Goal: Information Seeking & Learning: Learn about a topic

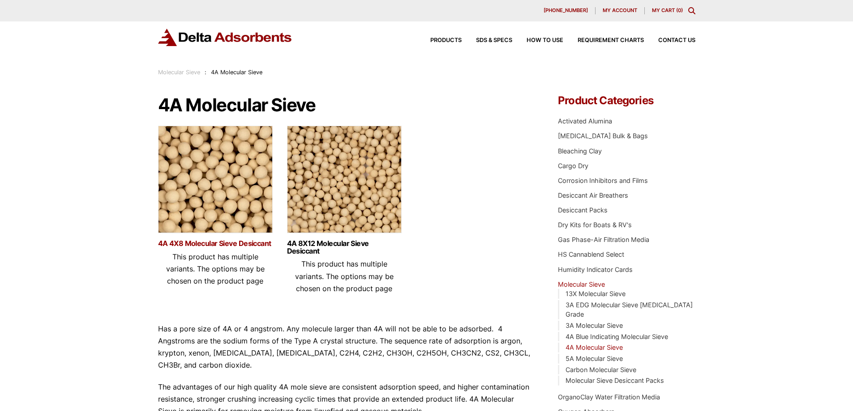
click at [230, 244] on link "4A 4X8 Molecular Sieve Desiccant" at bounding box center [215, 244] width 115 height 8
click at [347, 242] on link "4A 8X12 Molecular Sieve Desiccant" at bounding box center [344, 247] width 115 height 15
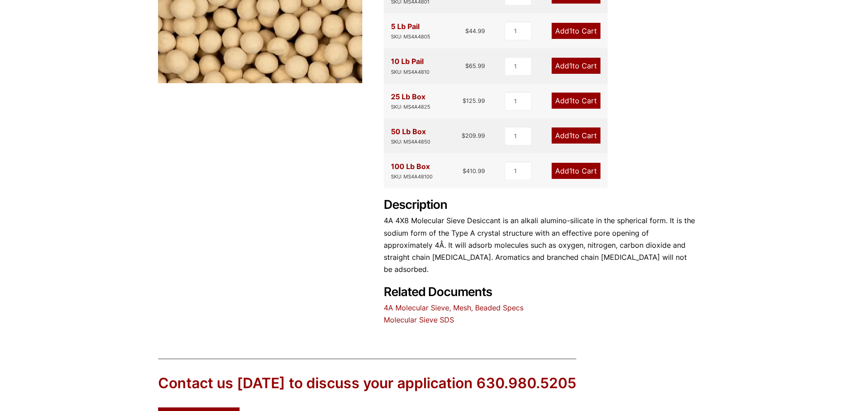
scroll to position [269, 0]
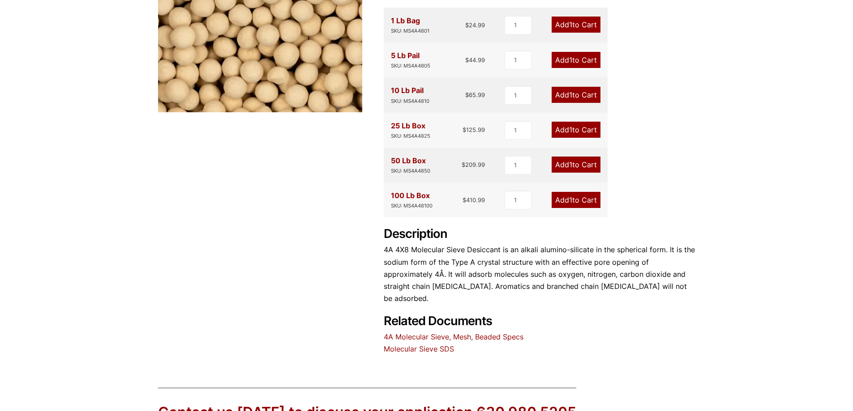
drag, startPoint x: 230, startPoint y: 238, endPoint x: 133, endPoint y: 244, distance: 97.3
click at [132, 243] on div "Our website has detected that you are using an outdated browser that will preve…" at bounding box center [426, 173] width 853 height 795
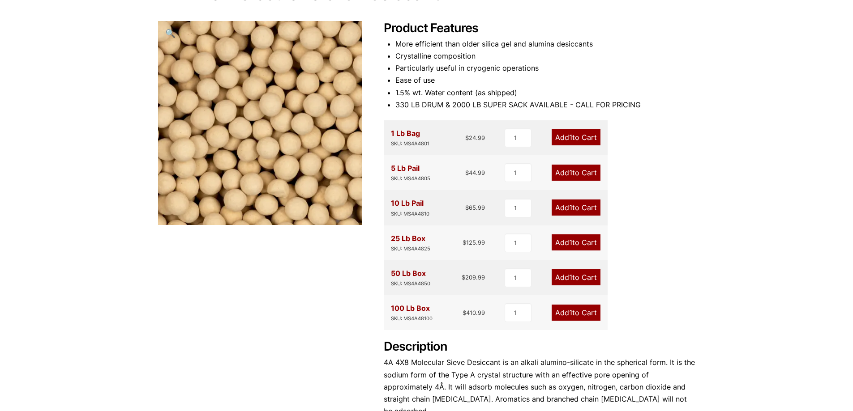
scroll to position [90, 0]
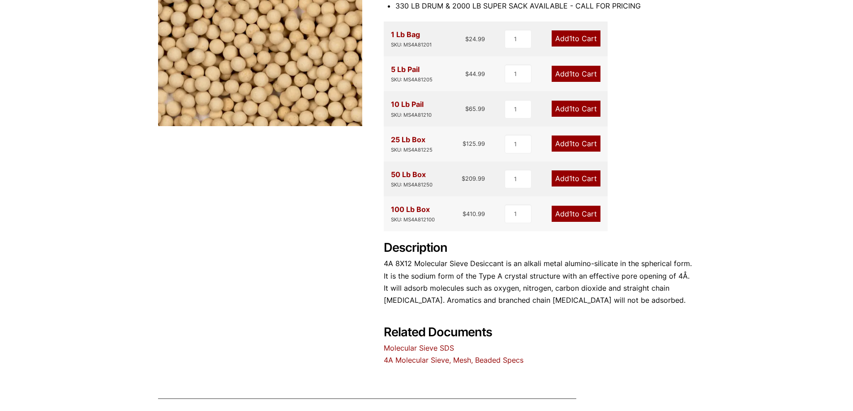
scroll to position [224, 0]
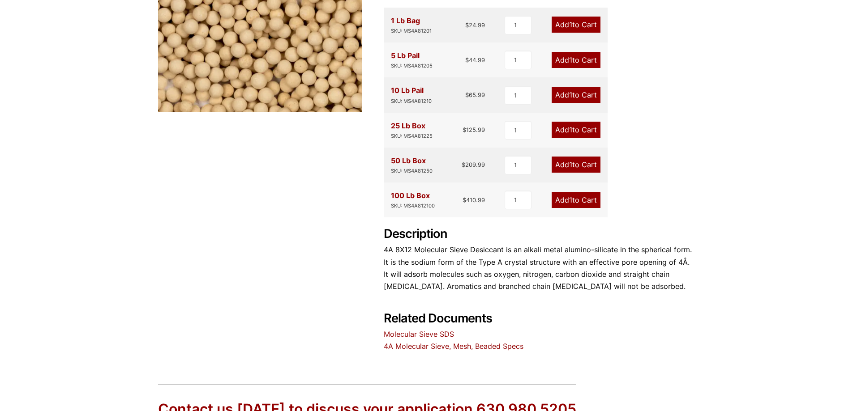
click at [448, 348] on link "4A Molecular Sieve, Mesh, Beaded Specs" at bounding box center [454, 346] width 140 height 9
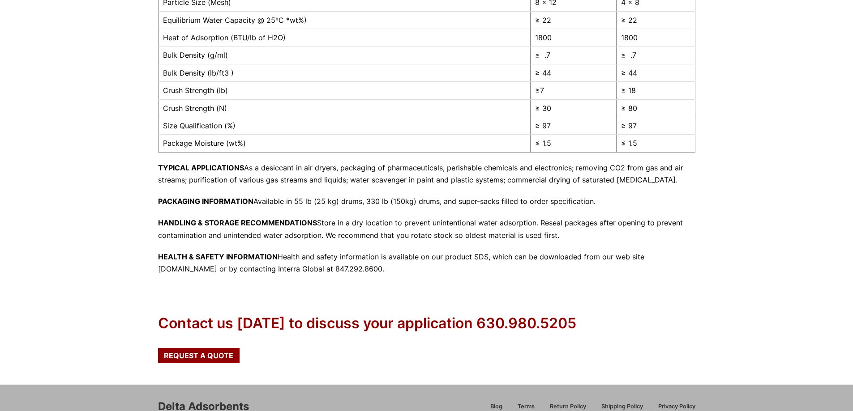
scroll to position [313, 0]
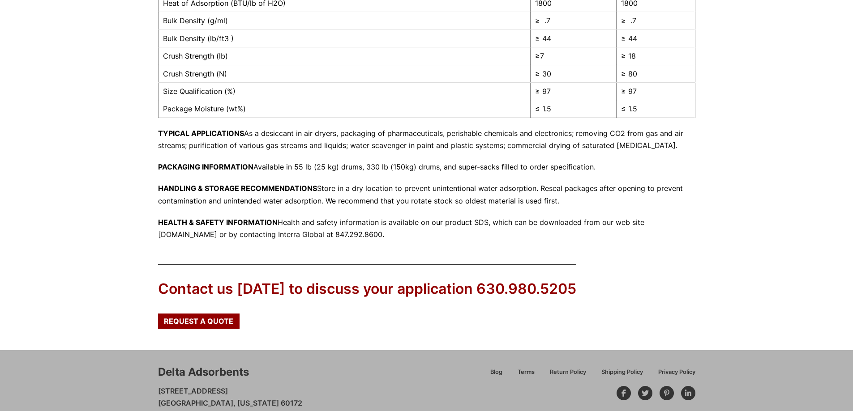
click at [425, 207] on div "28 Congress Circle W. Roselle, IL 60172 Phone: 630.980.5205 Print Save 4A Molec…" at bounding box center [426, 2] width 537 height 477
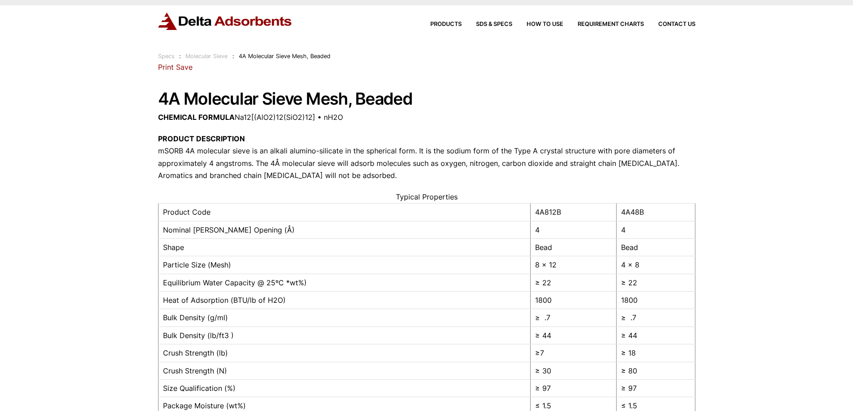
scroll to position [0, 0]
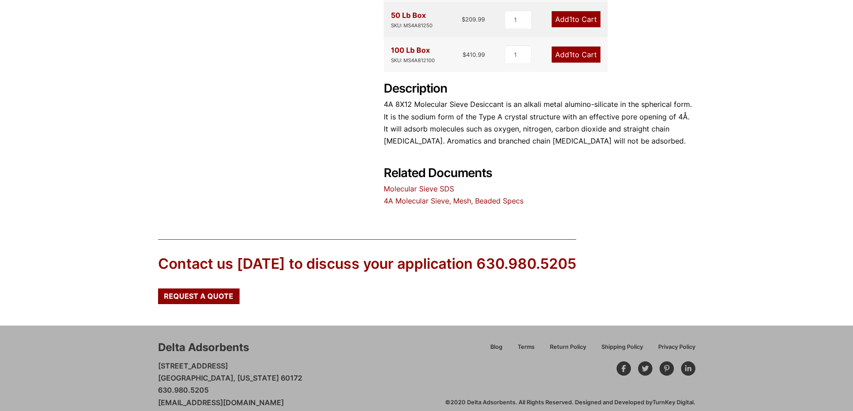
scroll to position [381, 0]
